Goal: Find specific page/section: Find specific page/section

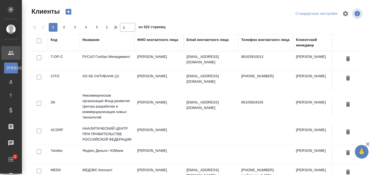
select select "RU"
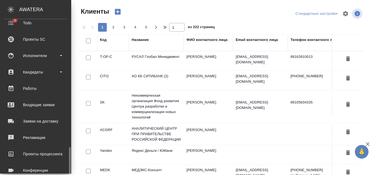
scroll to position [181, 0]
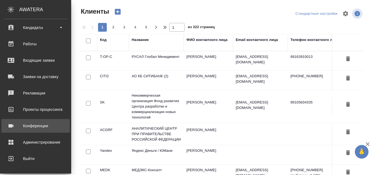
click at [42, 127] on div "Конференции" at bounding box center [35, 126] width 63 height 8
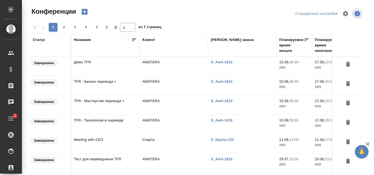
type input "[PERSON_NAME]"
click at [107, 76] on td "TFR - Технологии в переводе" at bounding box center [105, 66] width 68 height 19
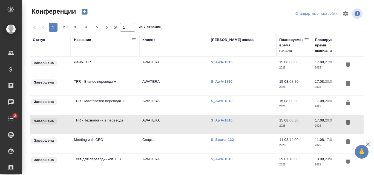
click at [116, 76] on td "TFR - Бизнес перевода +" at bounding box center [105, 66] width 68 height 19
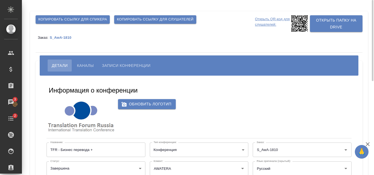
click at [65, 38] on p "S_AwA-1810" at bounding box center [63, 38] width 26 height 4
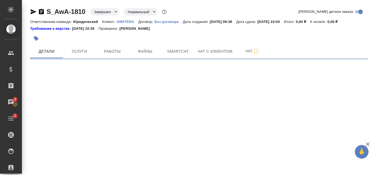
select select "RU"
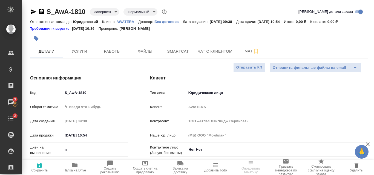
type textarea "x"
click at [77, 169] on span "Папка на Drive" at bounding box center [75, 171] width 22 height 4
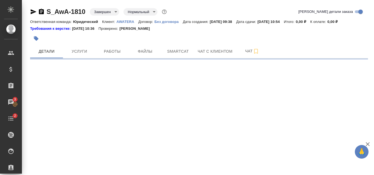
select select "RU"
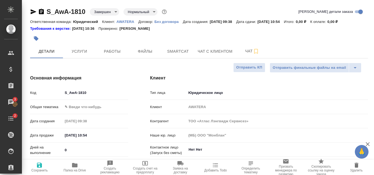
type textarea "x"
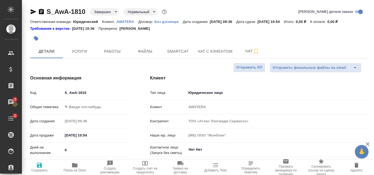
type textarea "x"
